Goal: Task Accomplishment & Management: Manage account settings

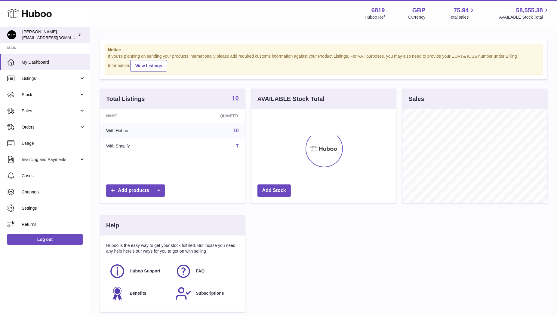
scroll to position [94, 145]
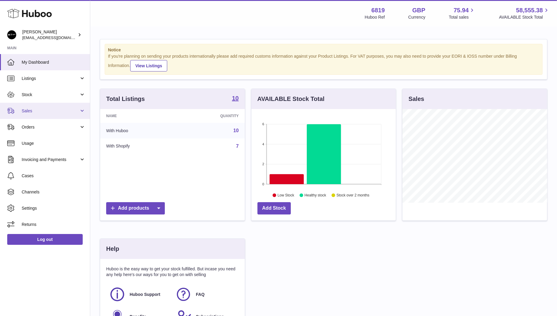
click at [31, 109] on span "Sales" at bounding box center [50, 111] width 57 height 6
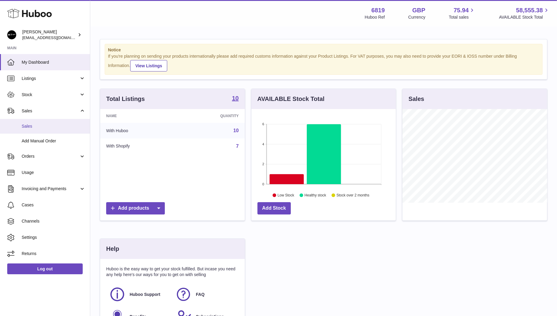
click at [35, 124] on span "Sales" at bounding box center [54, 127] width 64 height 6
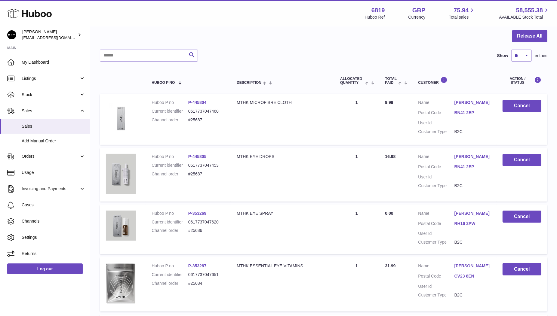
scroll to position [59, 0]
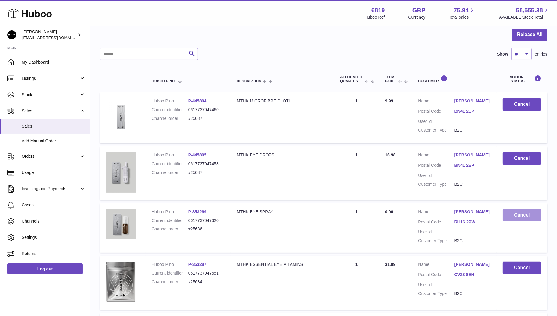
click at [527, 216] on button "Cancel" at bounding box center [521, 215] width 39 height 12
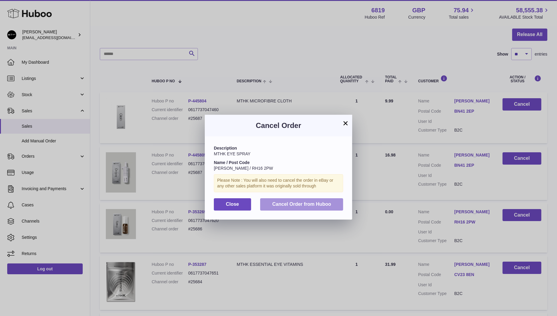
click at [303, 205] on span "Cancel Order from Huboo" at bounding box center [301, 204] width 59 height 5
